Goal: Information Seeking & Learning: Learn about a topic

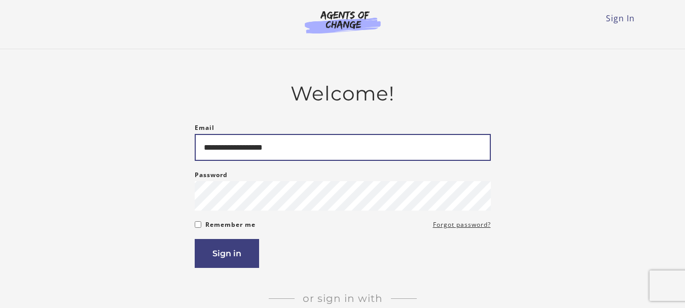
drag, startPoint x: 287, startPoint y: 135, endPoint x: 203, endPoint y: 135, distance: 83.6
click at [203, 135] on input "**********" at bounding box center [343, 147] width 296 height 27
type input "**********"
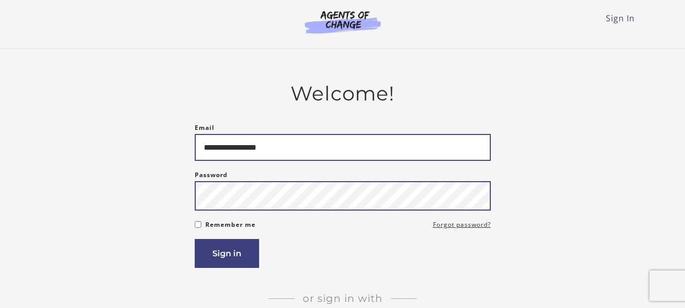
click at [195, 239] on button "Sign in" at bounding box center [227, 253] width 64 height 29
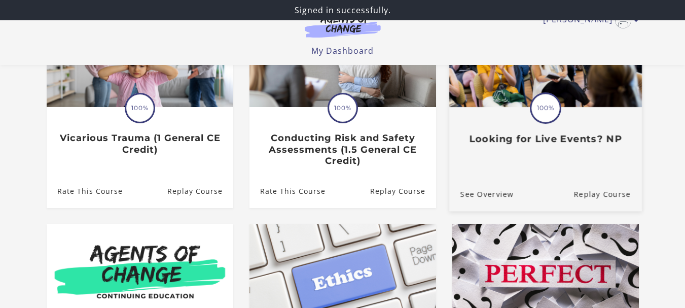
scroll to position [152, 0]
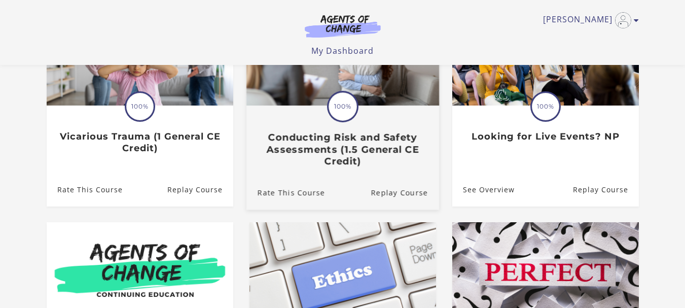
click at [336, 115] on span "100%" at bounding box center [342, 106] width 28 height 28
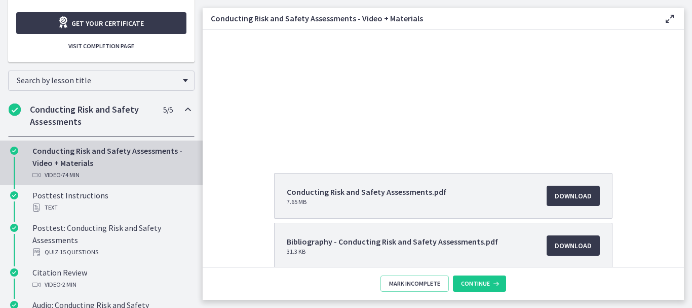
scroll to position [67, 0]
click at [556, 194] on span "Download Opens in a new window" at bounding box center [573, 196] width 37 height 12
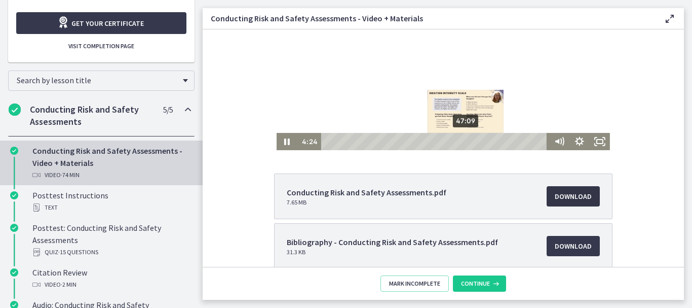
scroll to position [0, 0]
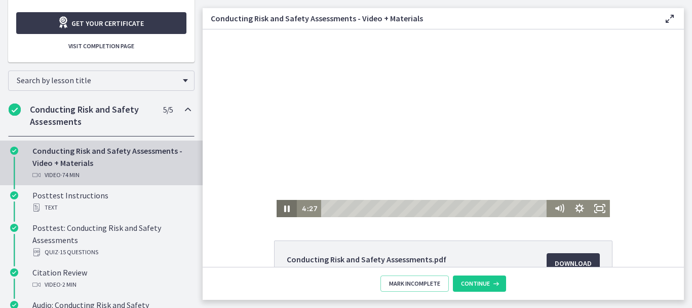
click at [284, 207] on icon "Pause" at bounding box center [287, 208] width 20 height 17
click at [285, 209] on icon "Play Video" at bounding box center [287, 208] width 5 height 7
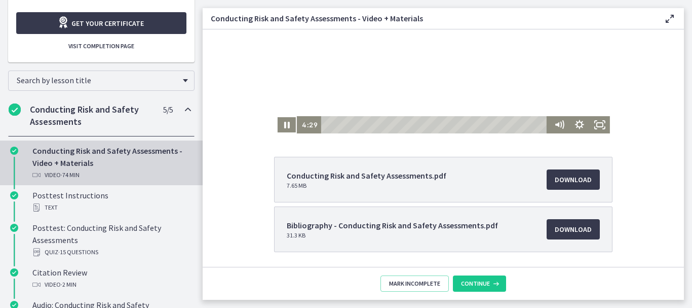
scroll to position [101, 0]
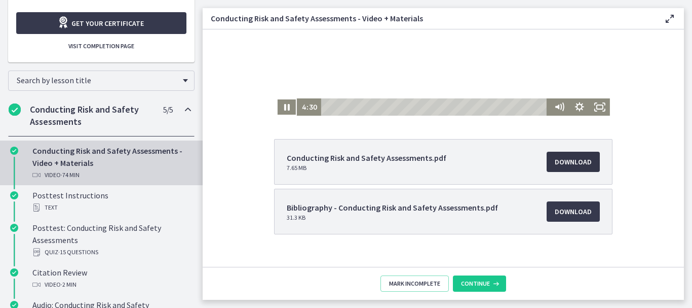
click at [568, 162] on span "Download Opens in a new window" at bounding box center [573, 162] width 37 height 12
click at [413, 54] on div at bounding box center [443, 21] width 333 height 187
